Goal: Transaction & Acquisition: Purchase product/service

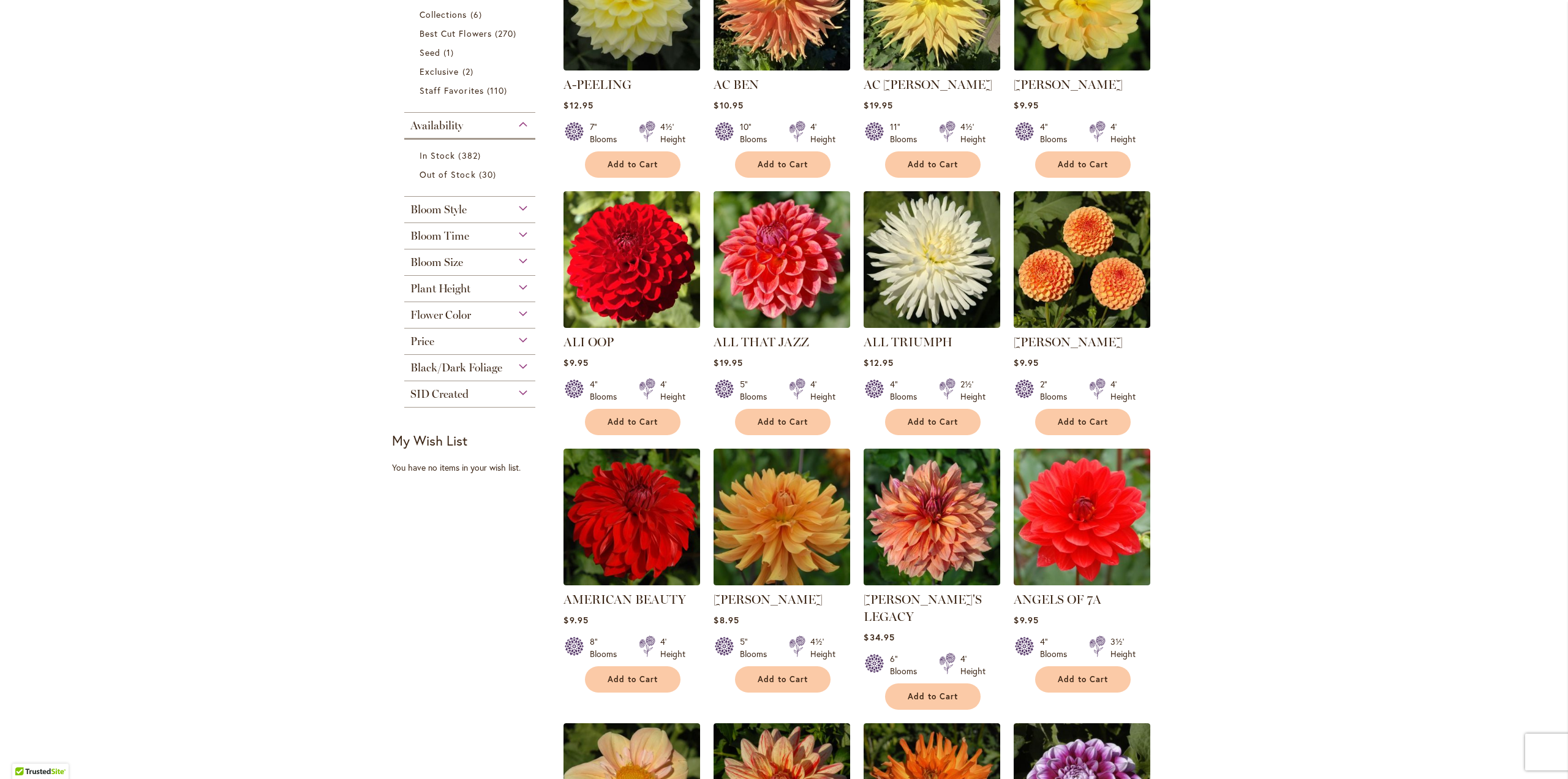
scroll to position [368, 0]
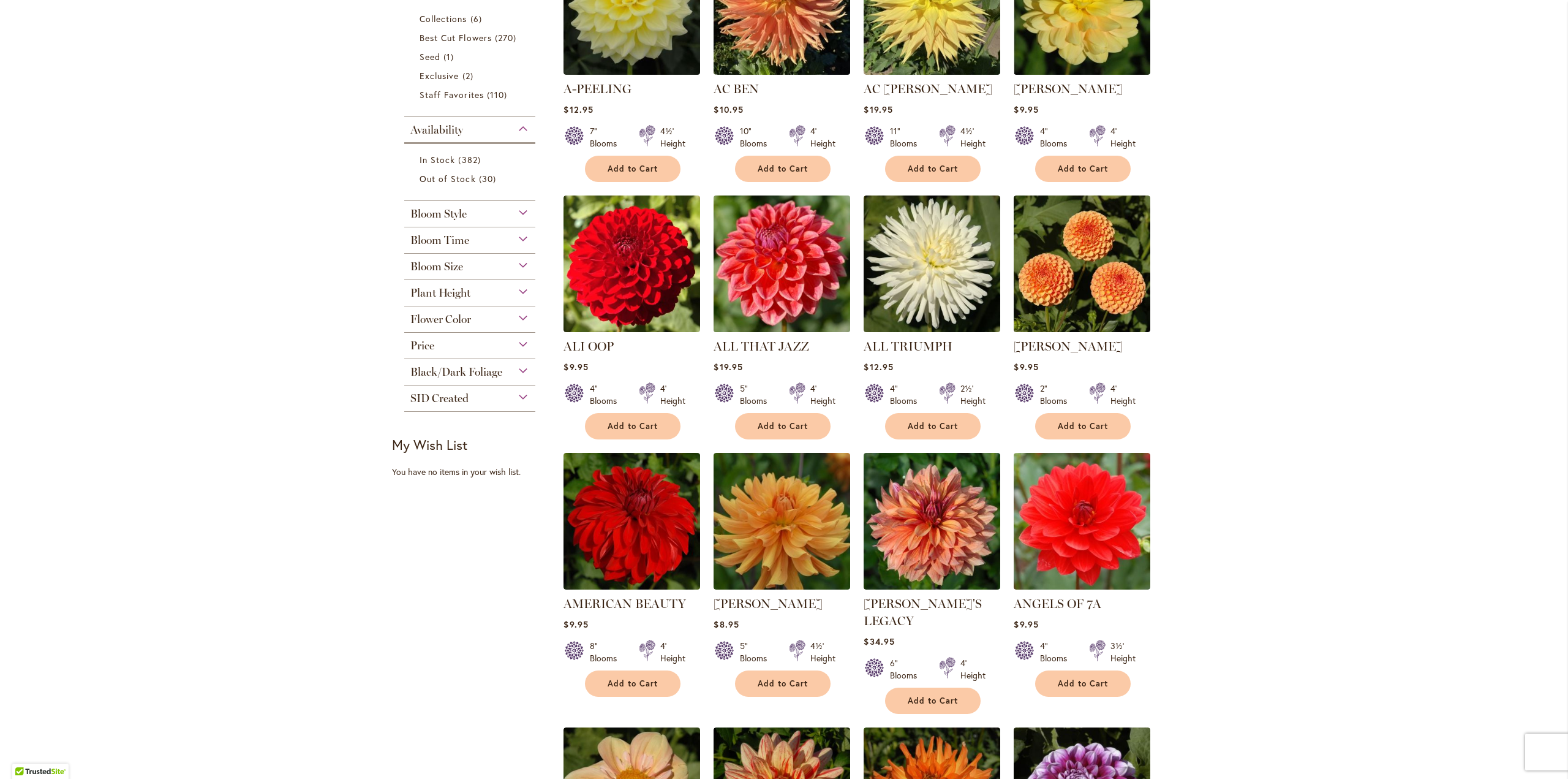
click at [777, 244] on img at bounding box center [782, 264] width 143 height 144
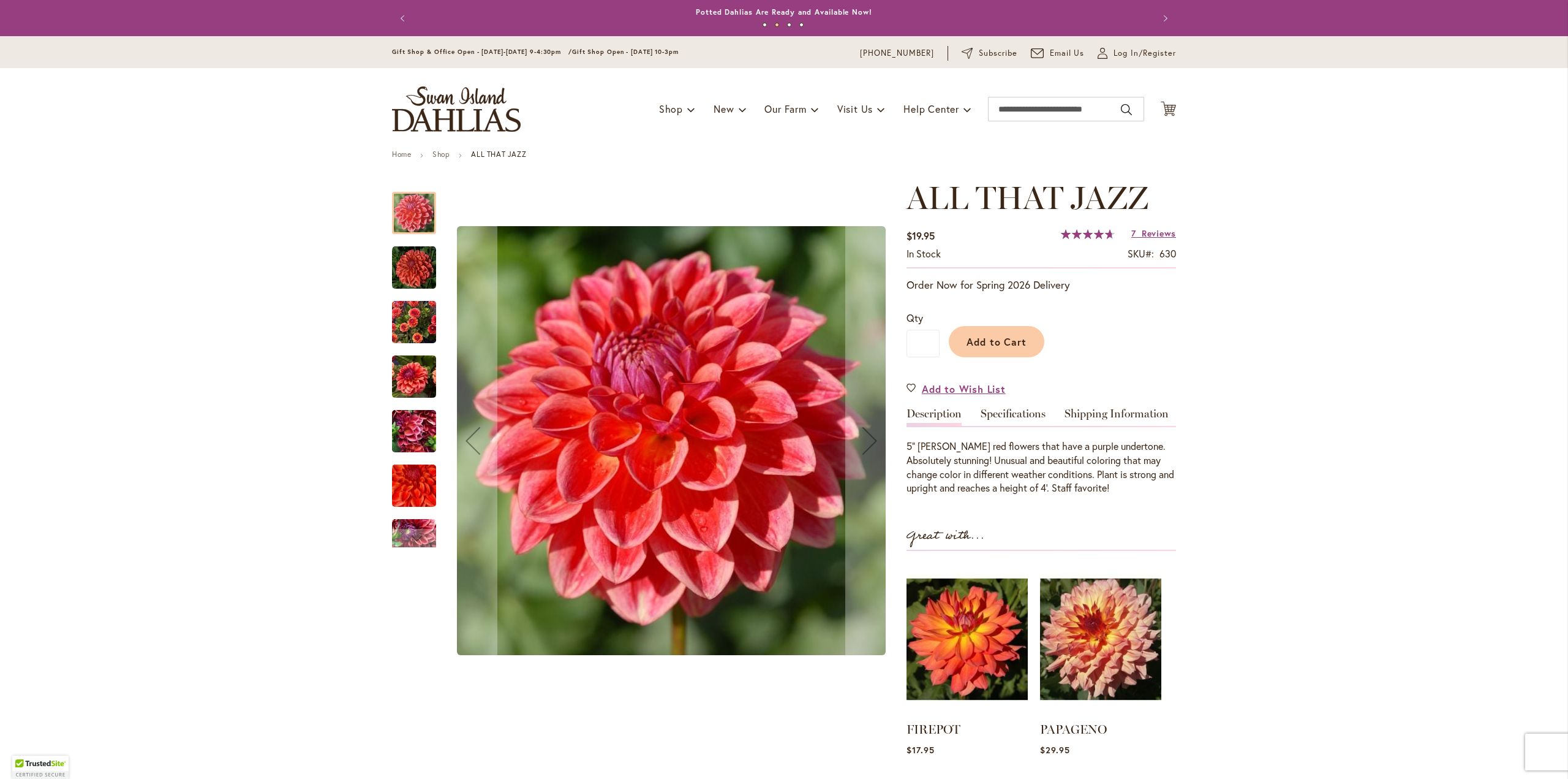
click at [414, 365] on img "ALL THAT JAZZ" at bounding box center [414, 377] width 44 height 59
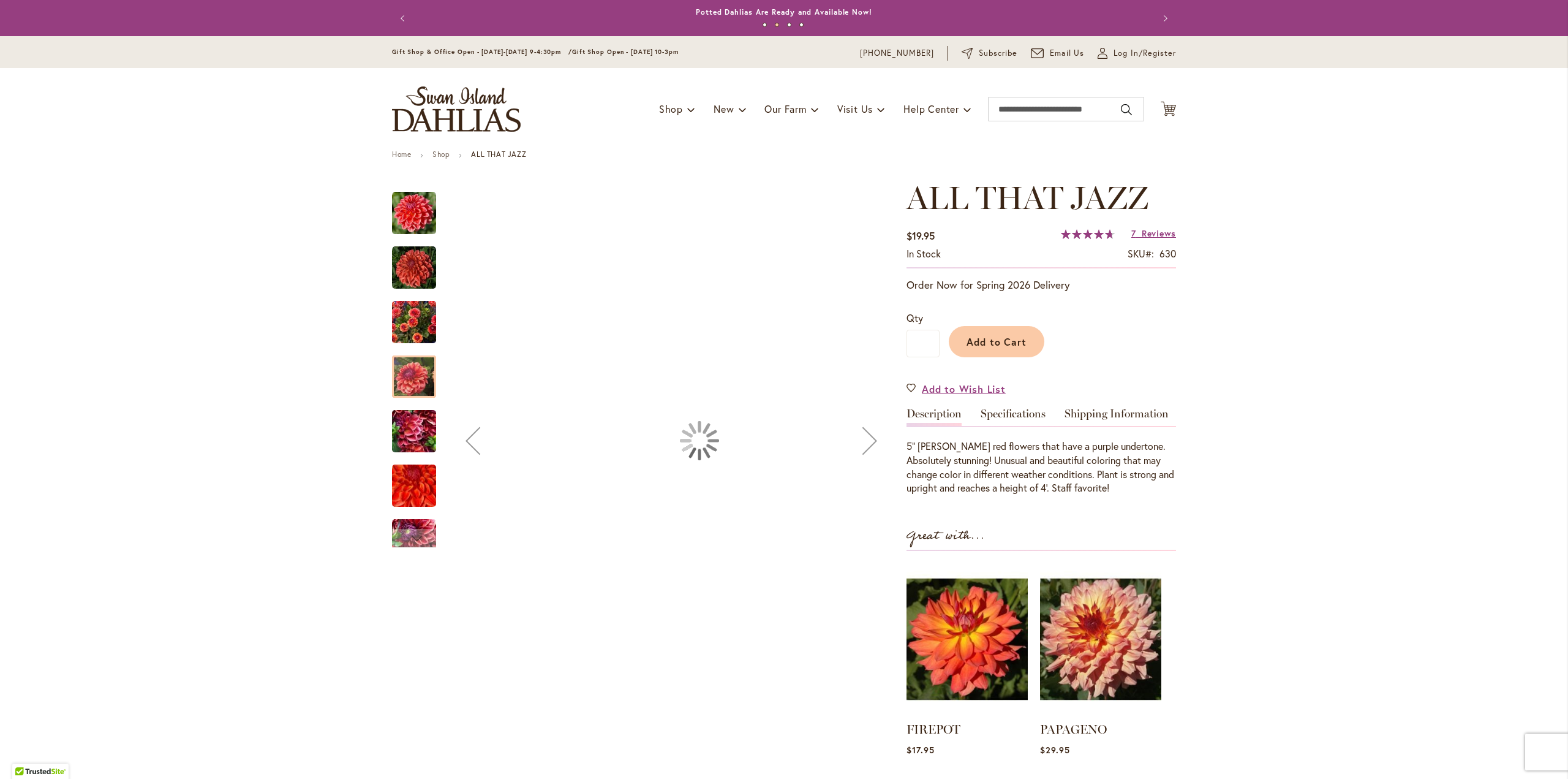
click at [418, 437] on img "ALL THAT JAZZ" at bounding box center [414, 431] width 44 height 59
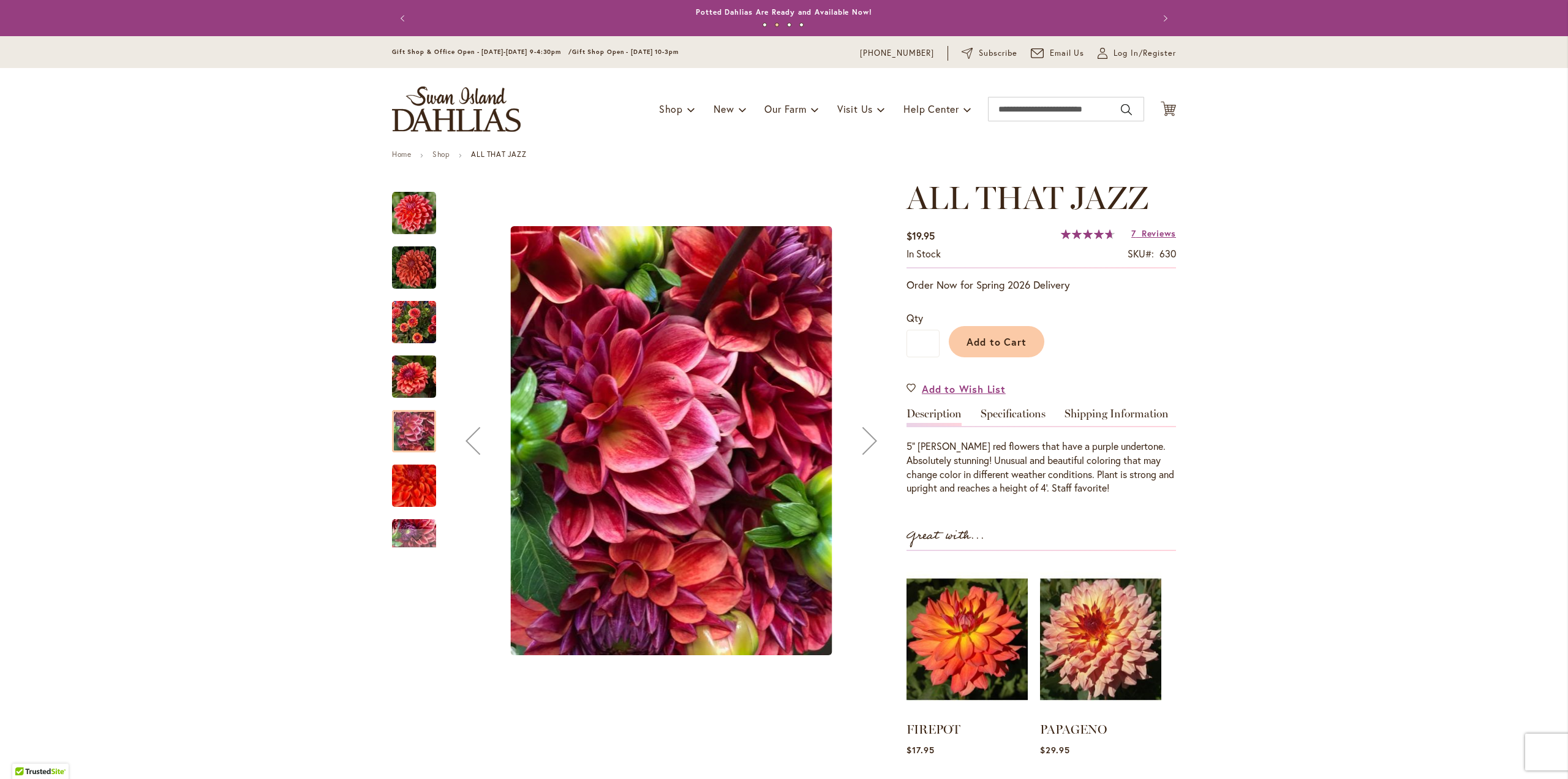
click at [422, 494] on img "ALL THAT JAZZ" at bounding box center [414, 485] width 88 height 79
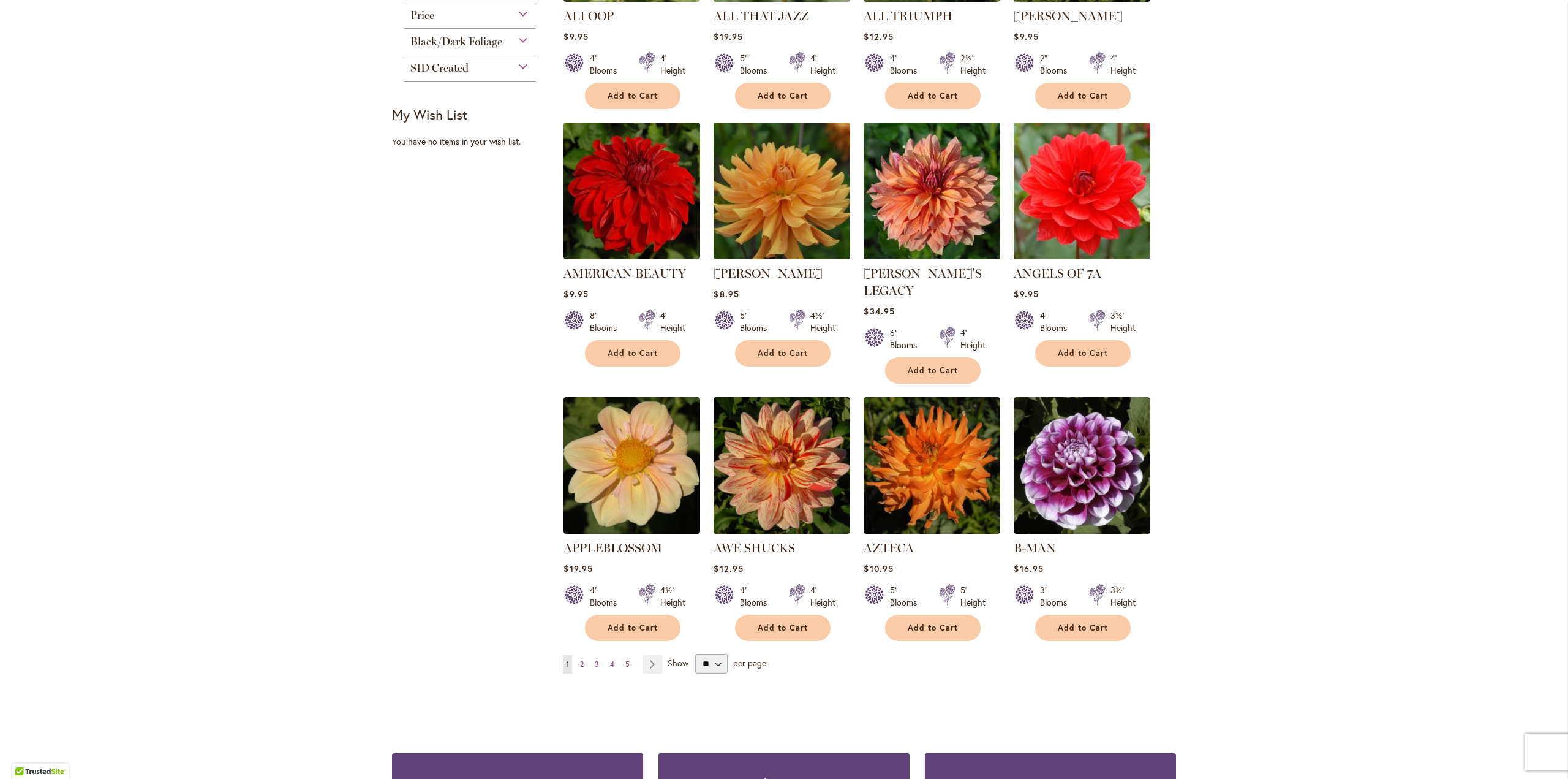
scroll to position [735, 0]
